Goal: Task Accomplishment & Management: Complete application form

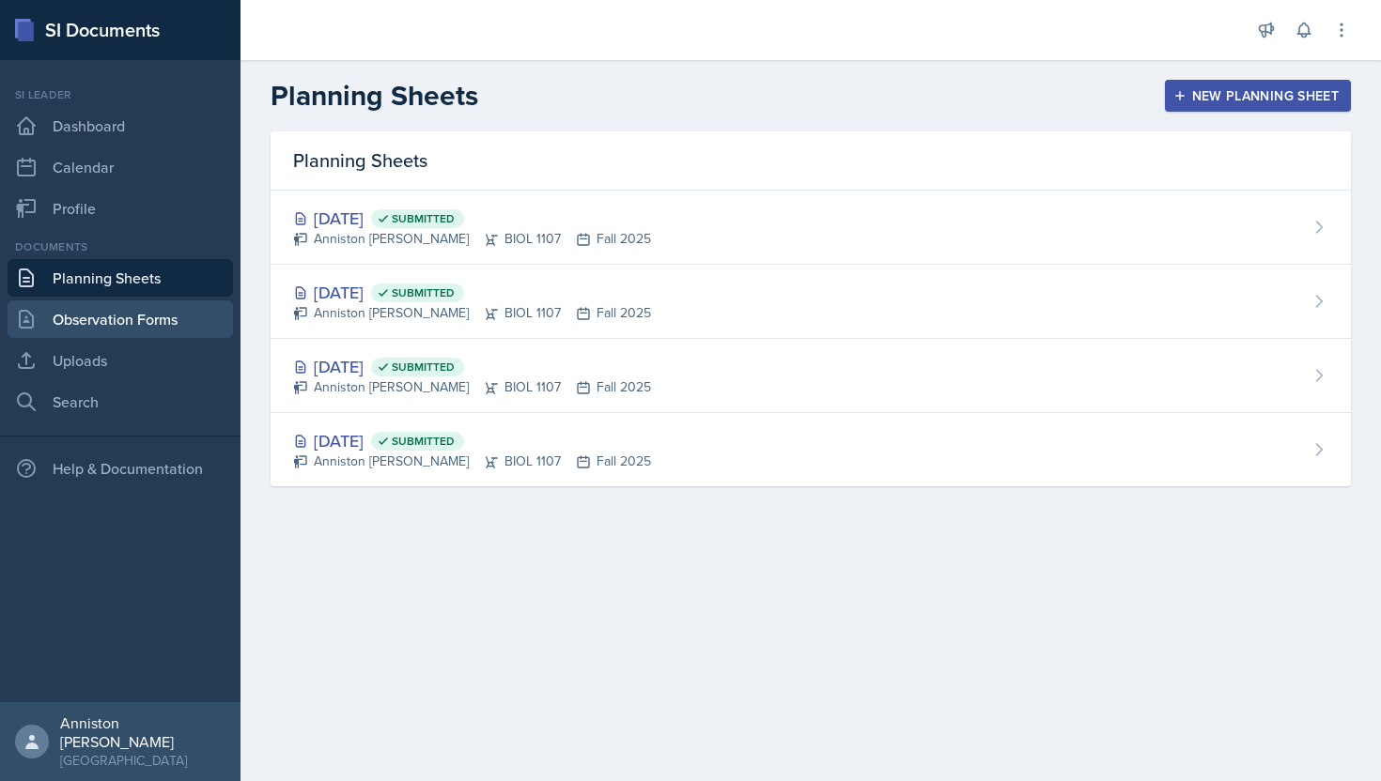
click at [152, 309] on link "Observation Forms" at bounding box center [120, 320] width 225 height 38
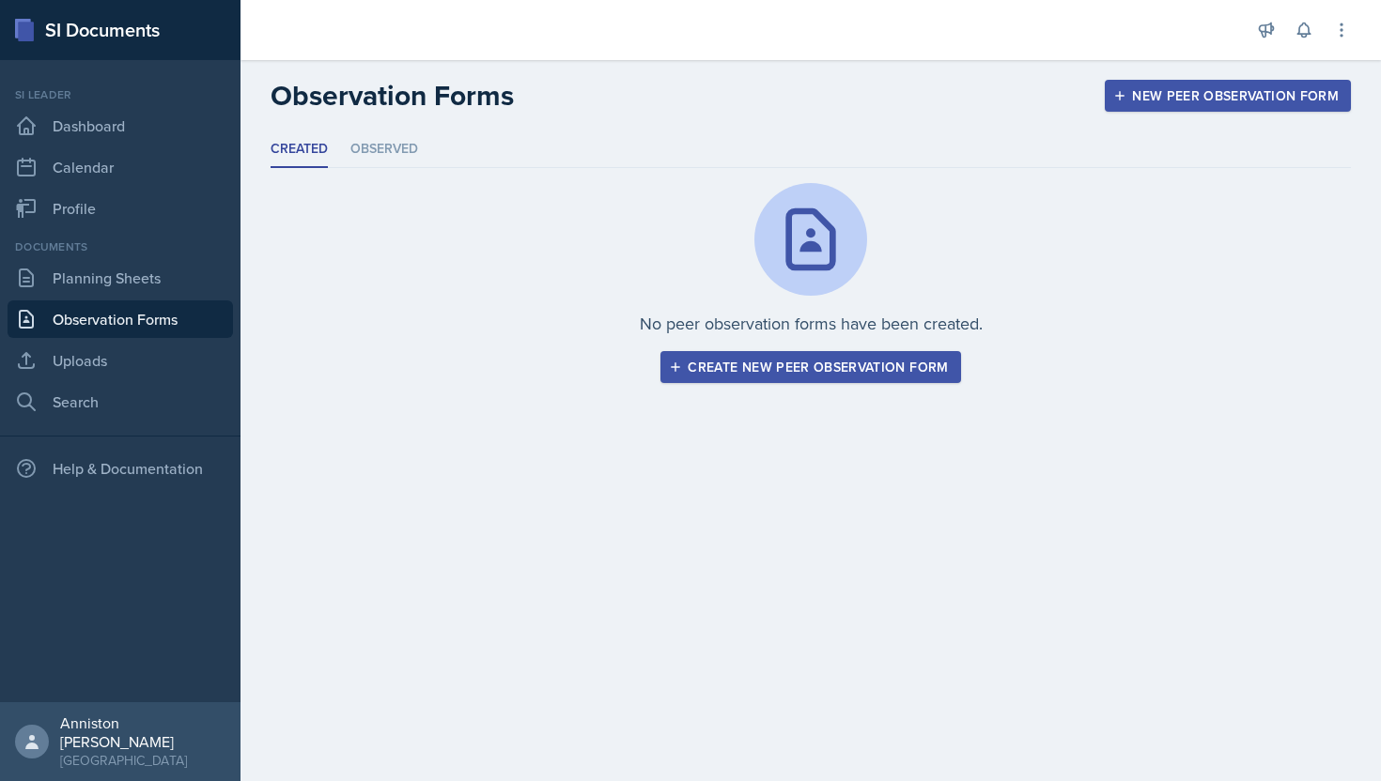
click at [842, 367] on div "Create new peer observation form" at bounding box center [809, 367] width 275 height 15
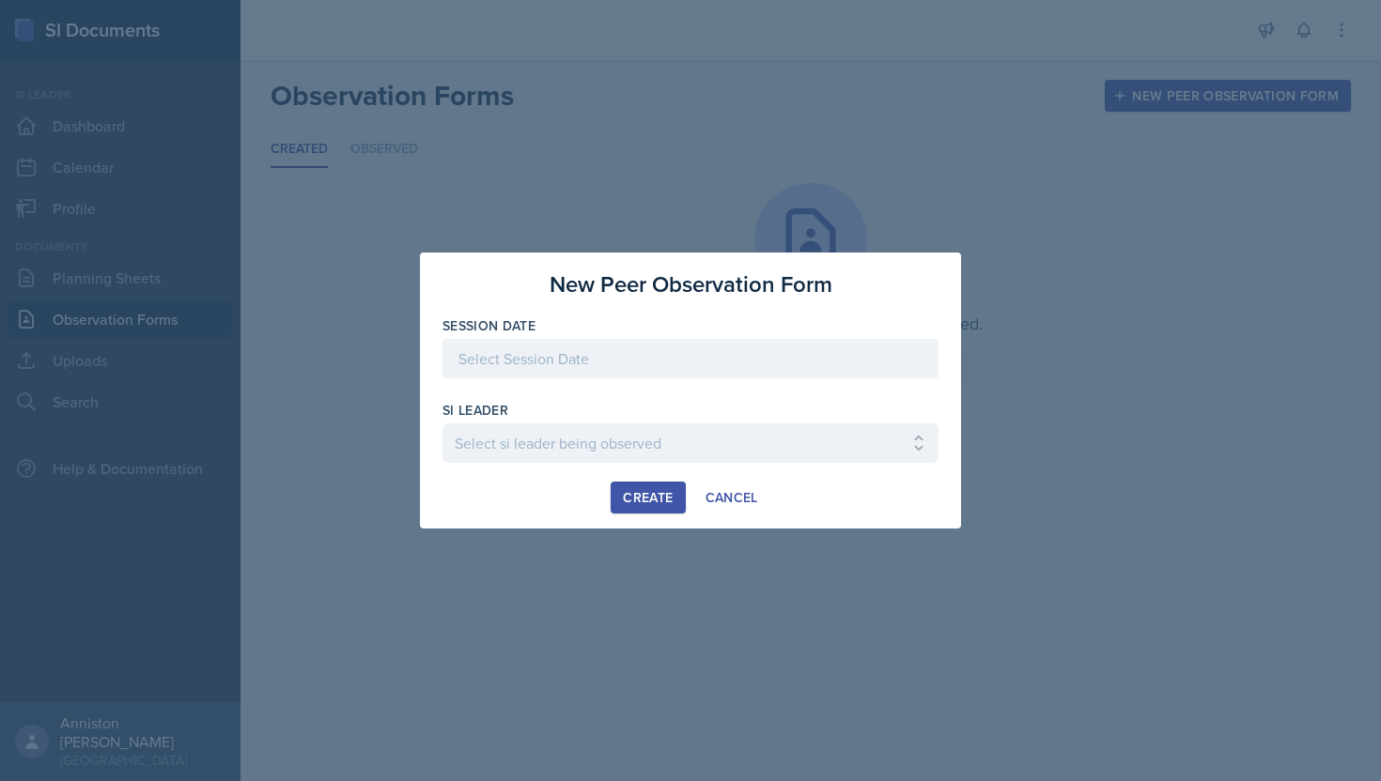
click at [770, 356] on div at bounding box center [690, 358] width 496 height 39
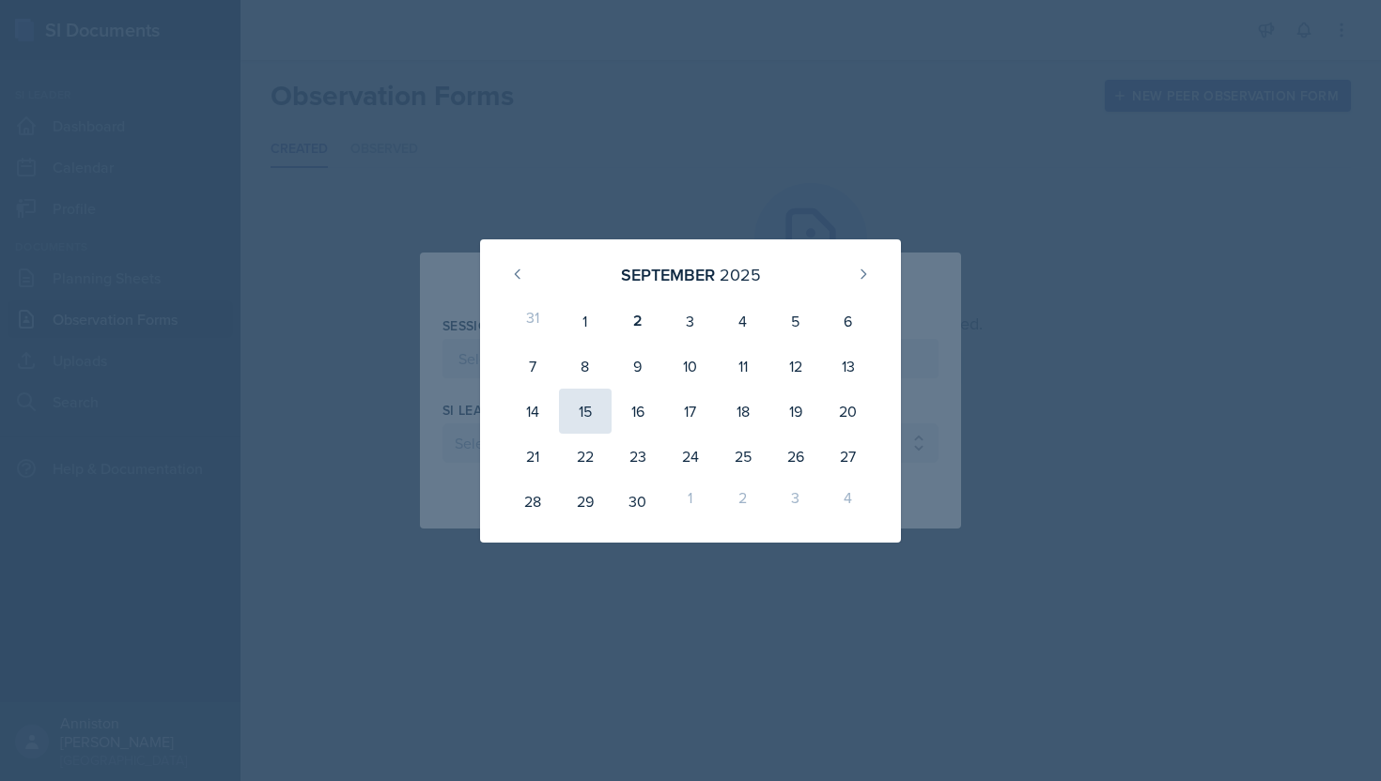
click at [581, 414] on div "15" at bounding box center [585, 411] width 53 height 45
type input "September 15th, 2025"
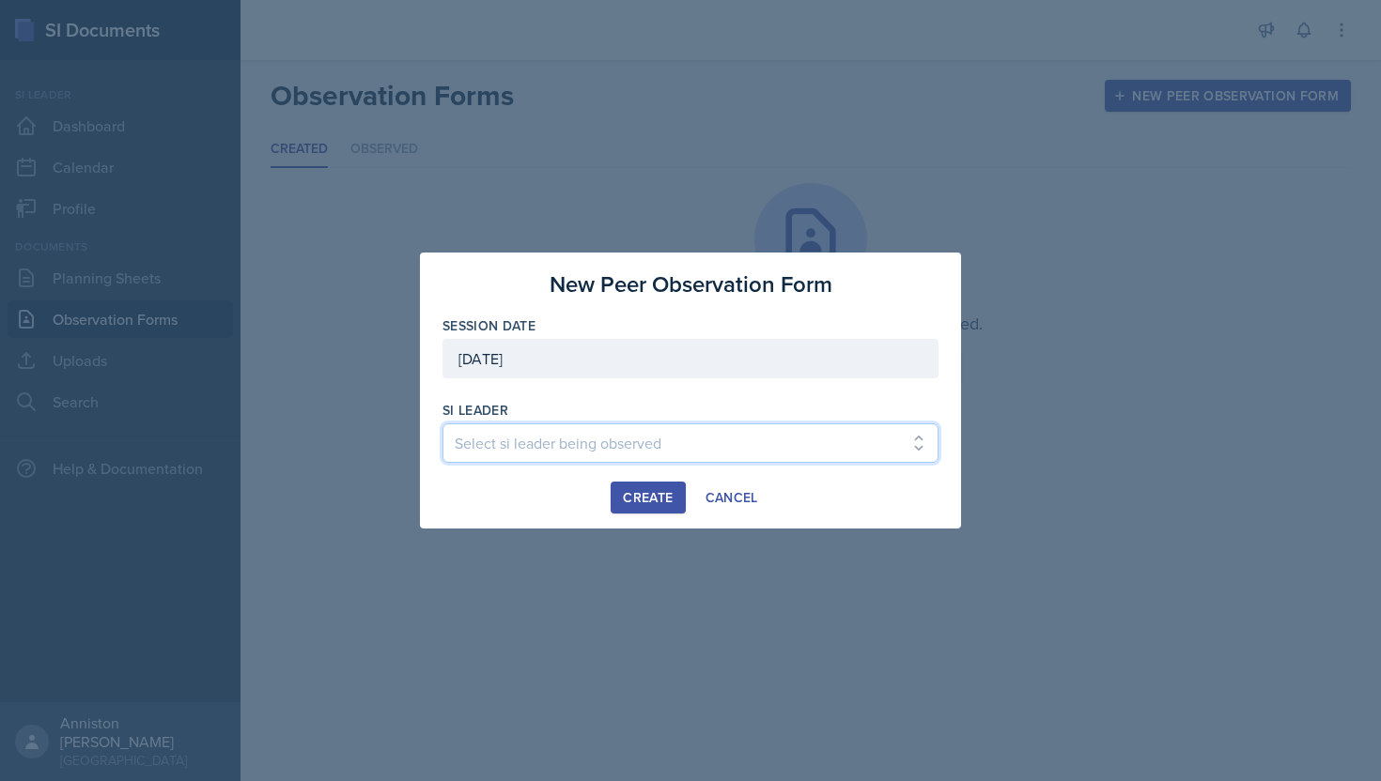
click at [587, 440] on select "Select si leader being observed Rayann Afani / PSYC 2500 / The Phantoms of The …" at bounding box center [690, 443] width 496 height 39
select select "32bd1468-5985-4ffb-aaa5-e4faee211699"
click at [442, 424] on select "Select si leader being observed Rayann Afani / PSYC 2500 / The Phantoms of The …" at bounding box center [690, 443] width 496 height 39
click at [664, 492] on div "Create" at bounding box center [648, 497] width 50 height 15
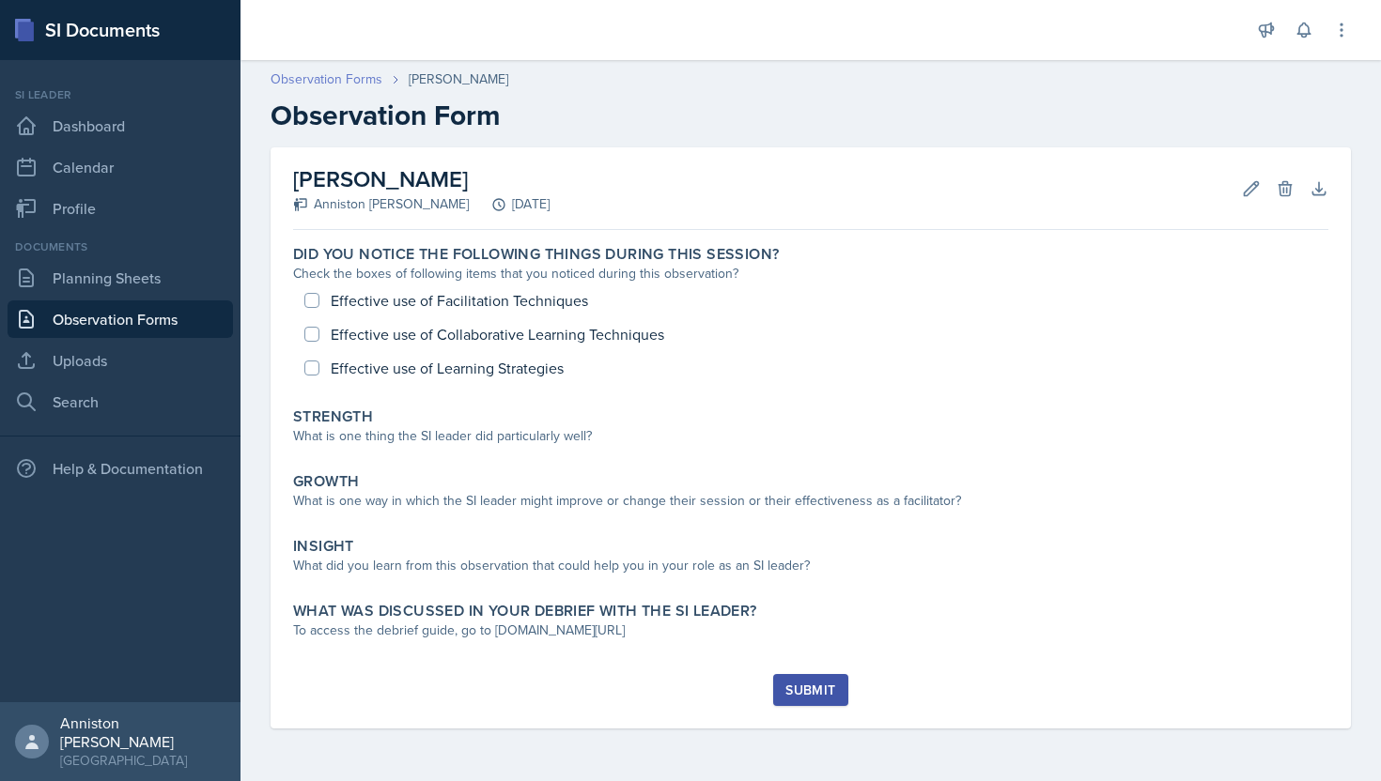
click at [347, 86] on link "Observation Forms" at bounding box center [326, 79] width 112 height 20
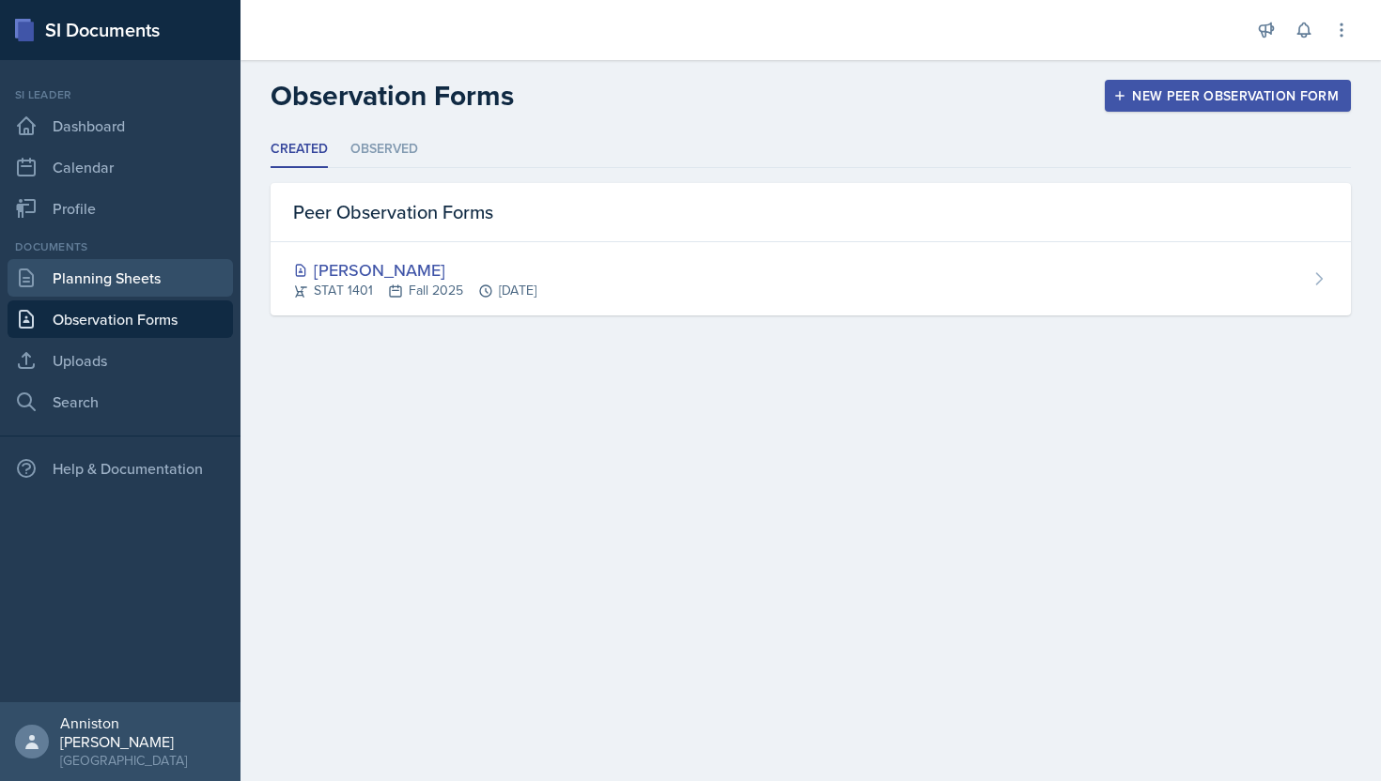
click at [133, 280] on link "Planning Sheets" at bounding box center [120, 278] width 225 height 38
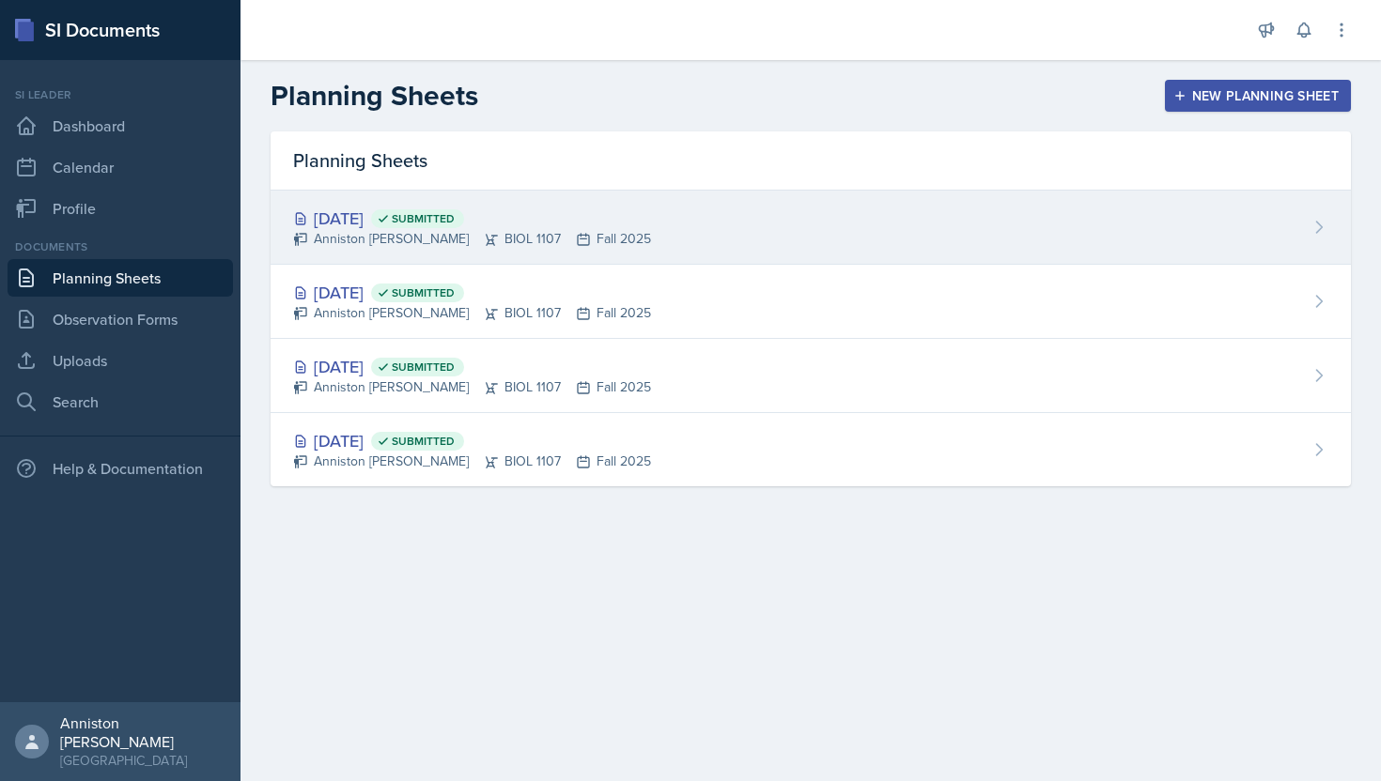
click at [713, 229] on div "Sep 3rd, 2025 Submitted Anniston Boyanton BIOL 1107 Fall 2025" at bounding box center [810, 228] width 1080 height 74
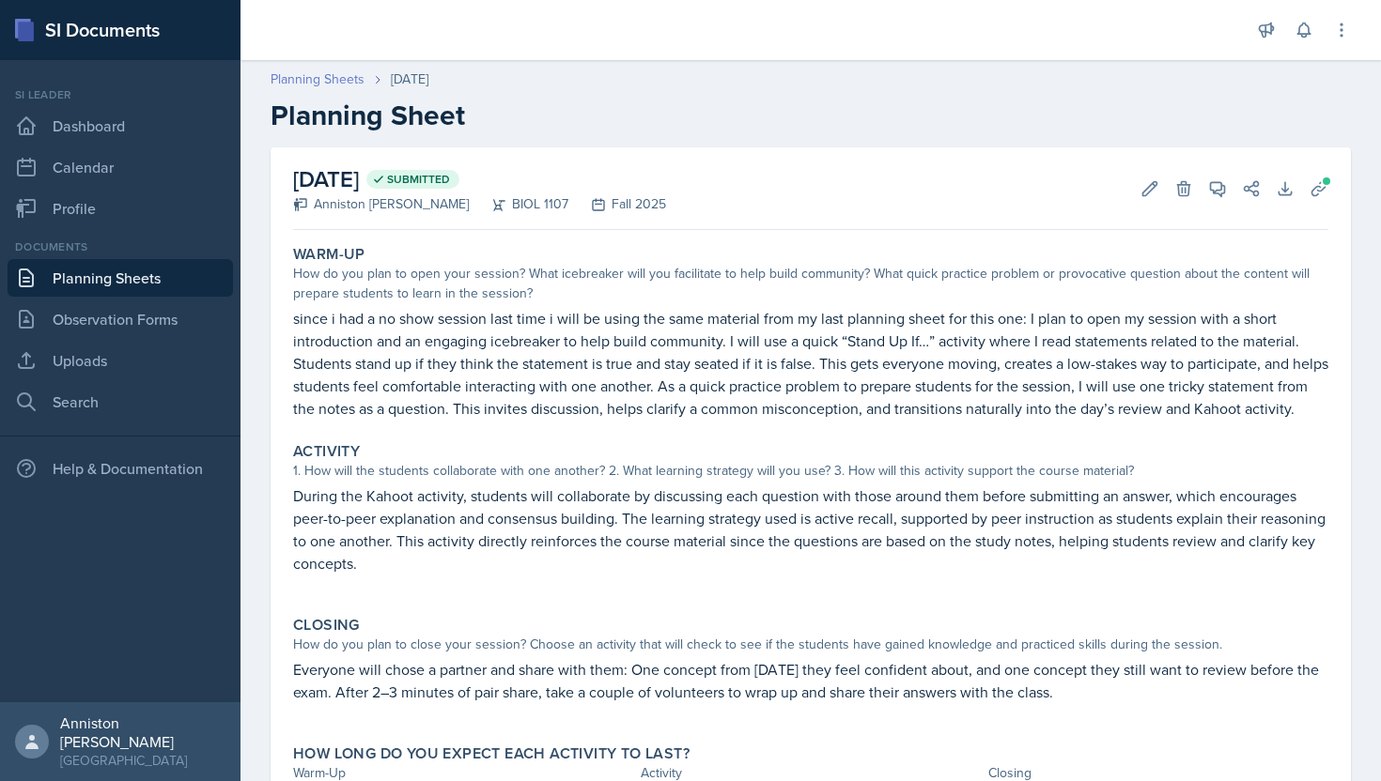
click at [309, 80] on link "Planning Sheets" at bounding box center [317, 79] width 94 height 20
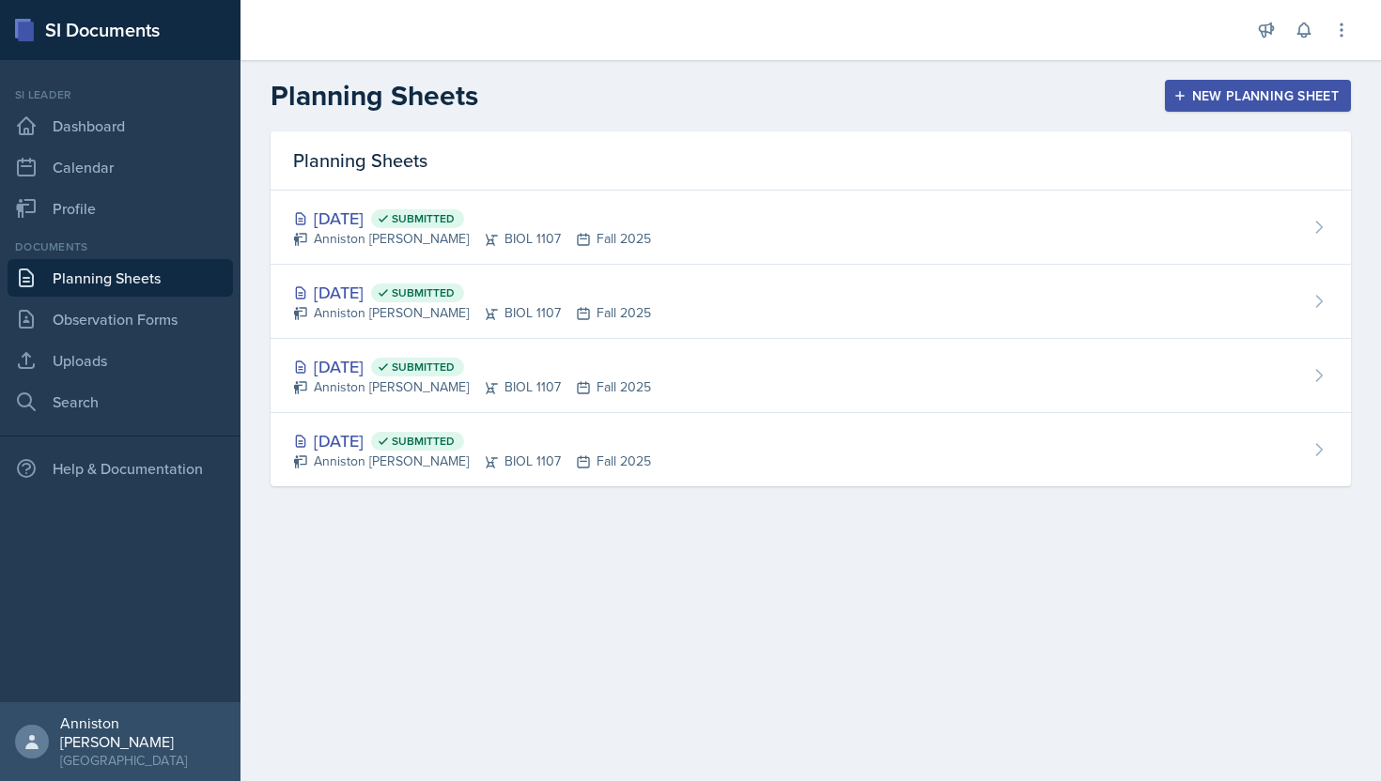
click at [1235, 88] on div "New Planning Sheet" at bounding box center [1258, 95] width 162 height 15
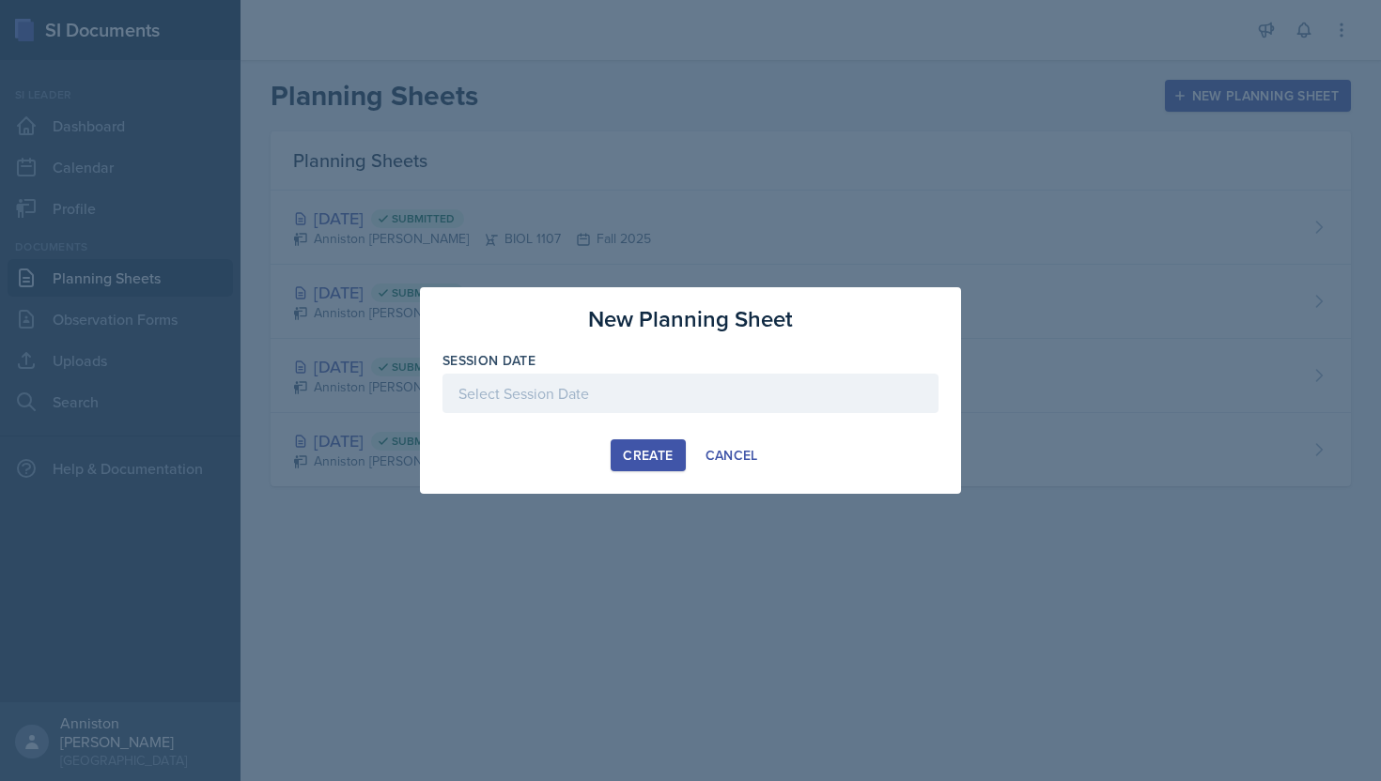
click at [761, 402] on div at bounding box center [690, 393] width 496 height 39
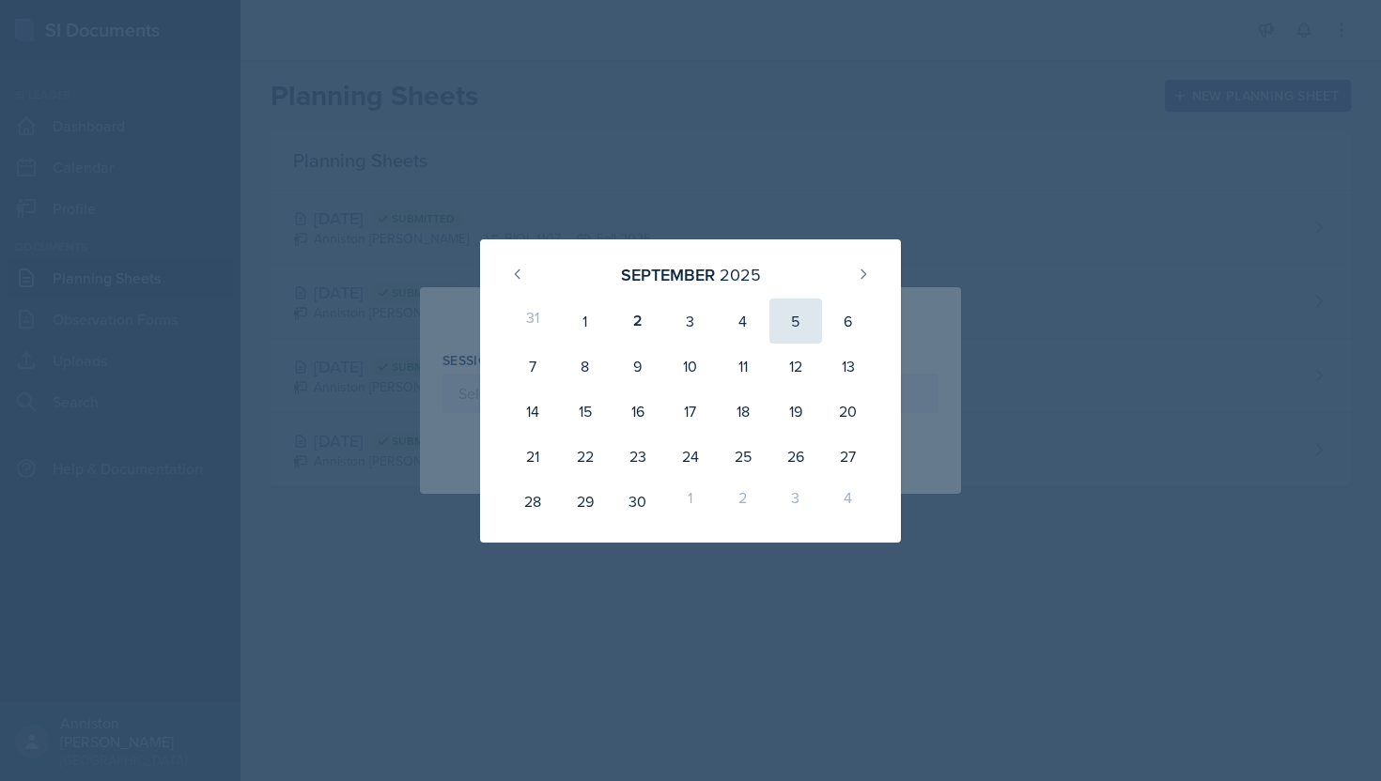
click at [787, 323] on div "5" at bounding box center [795, 321] width 53 height 45
type input "September 5th, 2025"
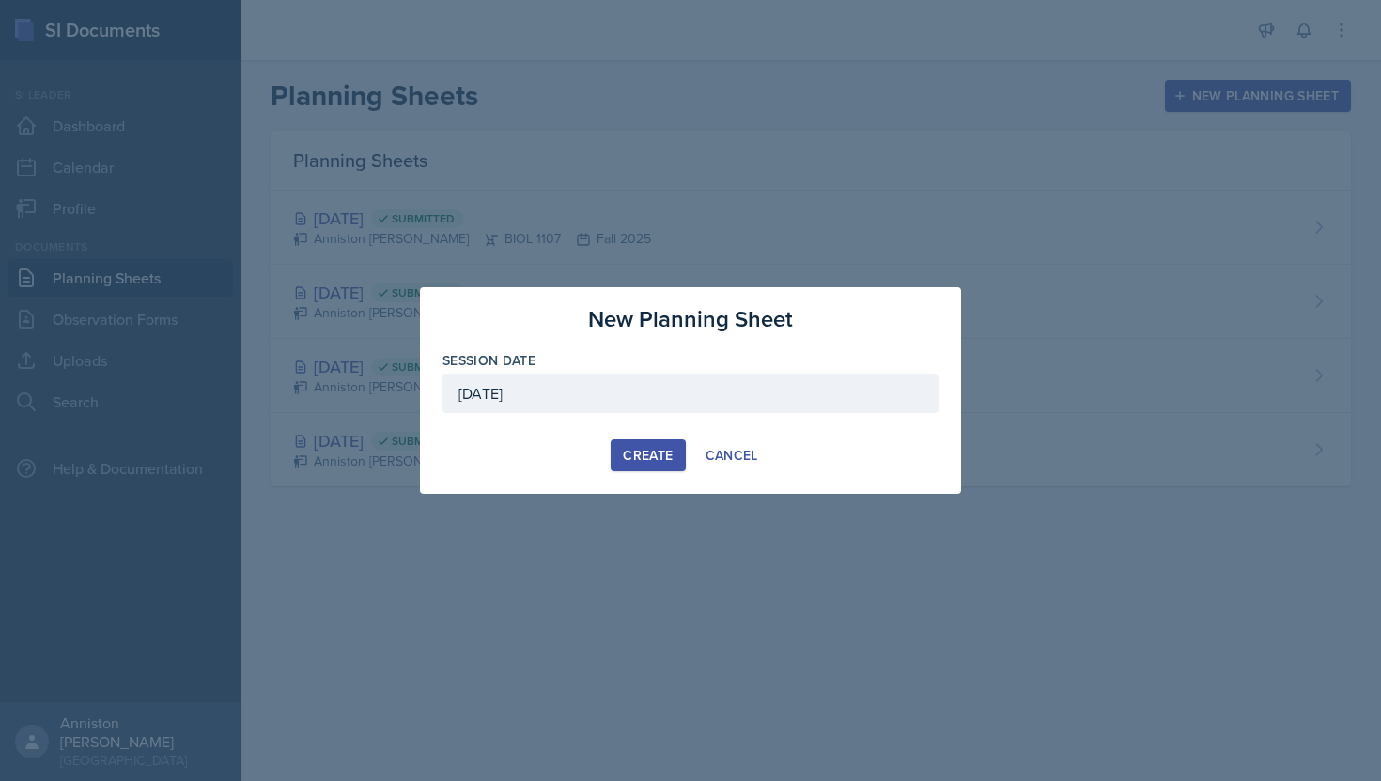
click at [662, 453] on div "Create" at bounding box center [648, 455] width 50 height 15
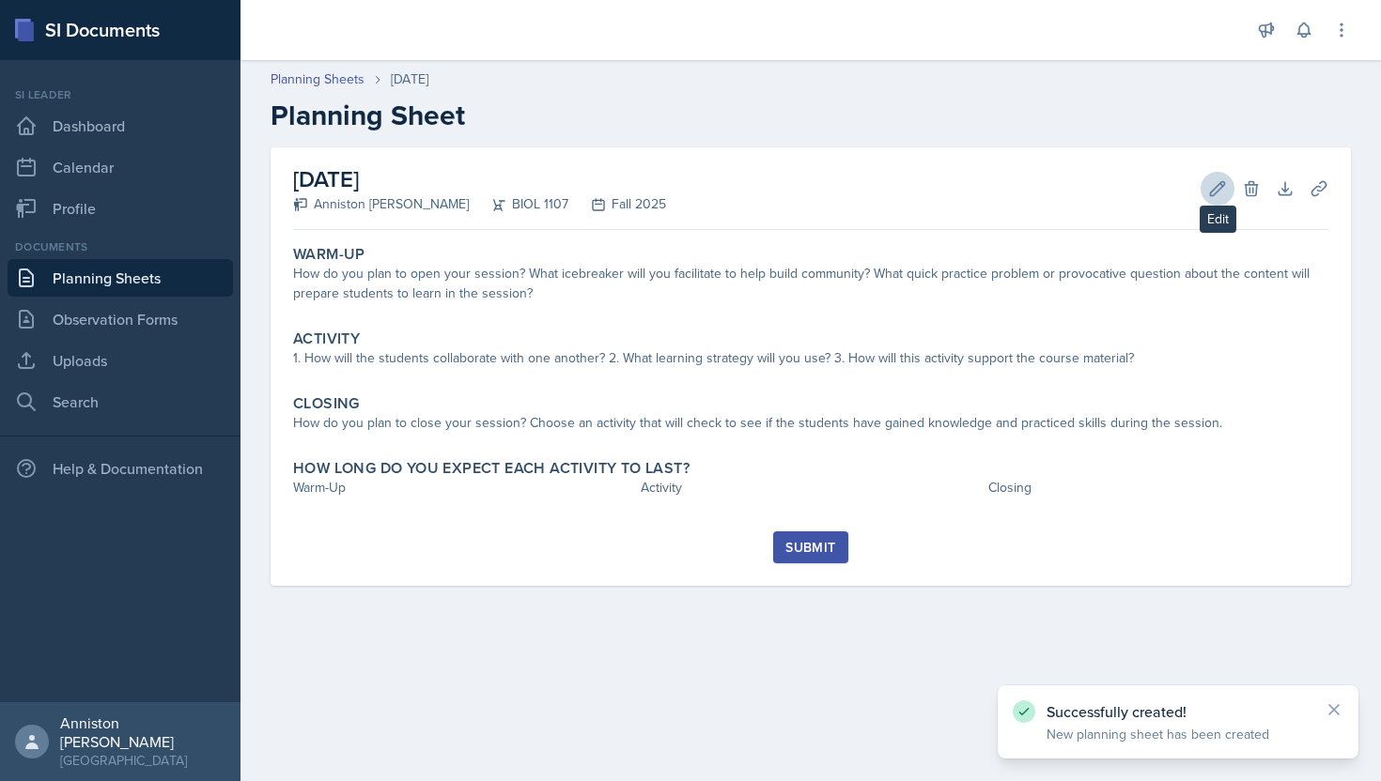
click at [1210, 185] on icon at bounding box center [1217, 188] width 19 height 19
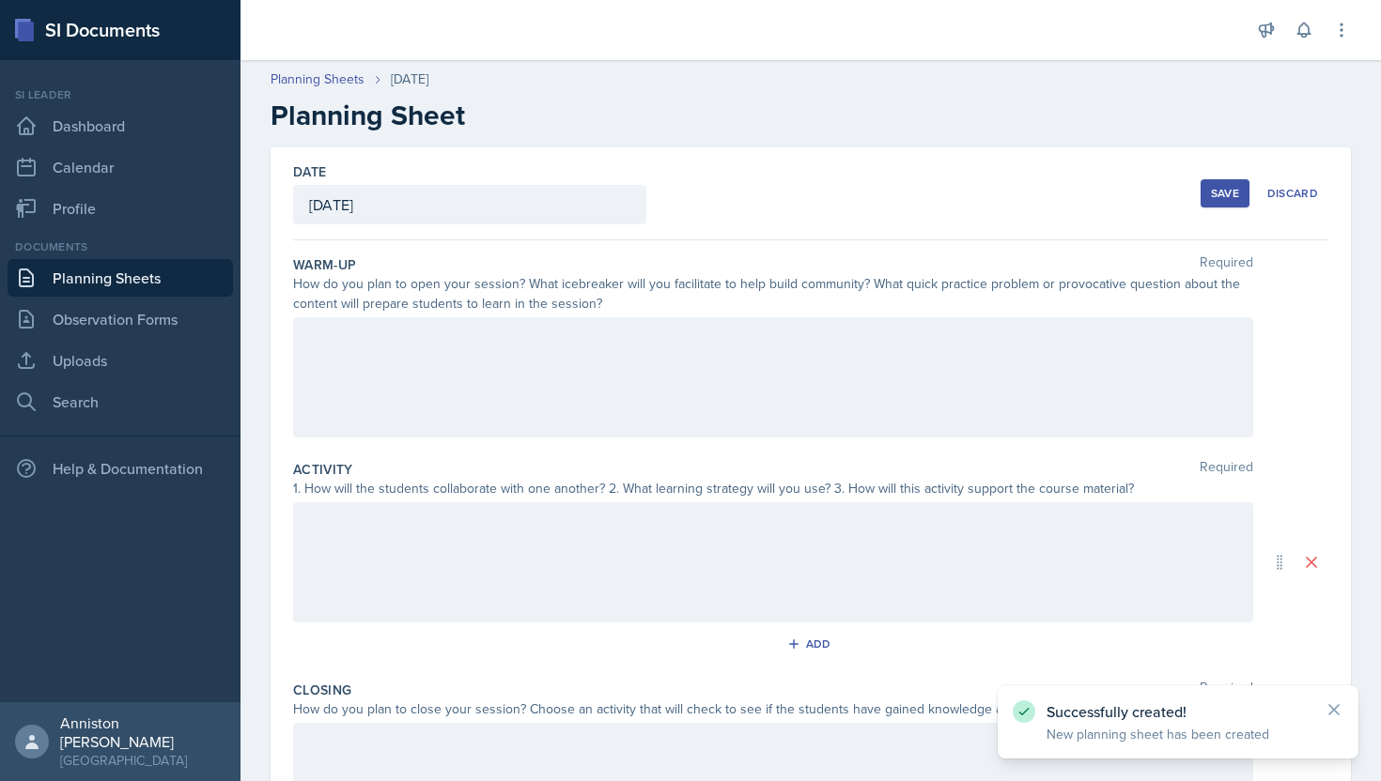
click at [930, 382] on div at bounding box center [773, 377] width 960 height 120
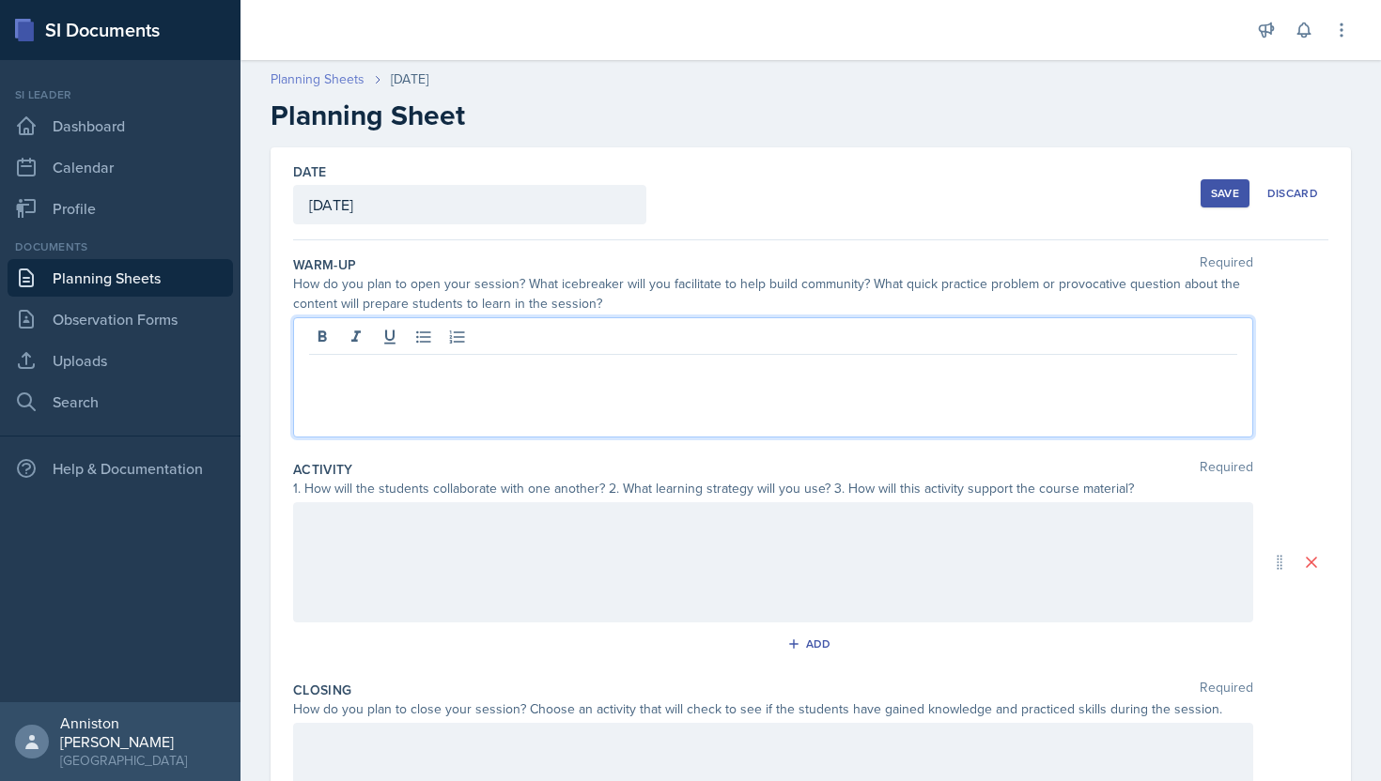
click at [325, 78] on link "Planning Sheets" at bounding box center [317, 79] width 94 height 20
